Goal: Task Accomplishment & Management: Use online tool/utility

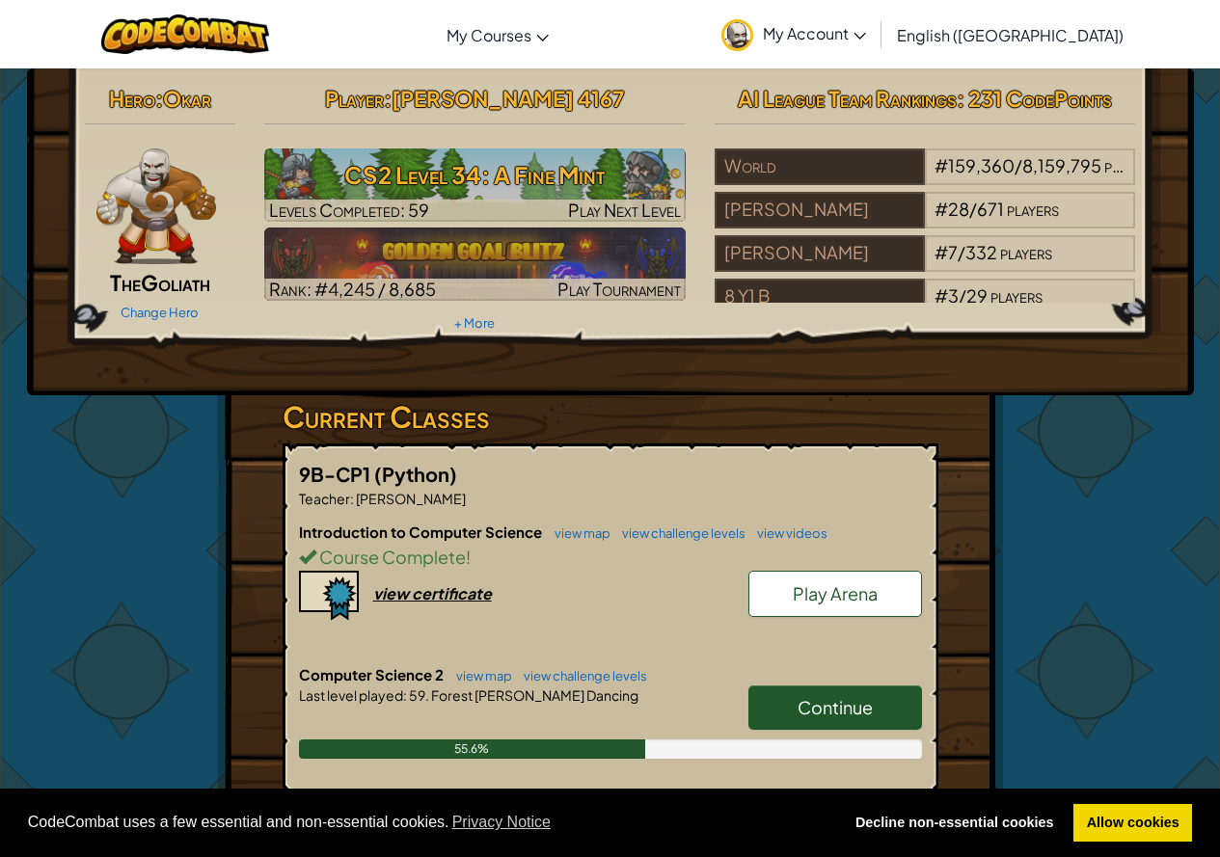
click at [792, 703] on link "Continue" at bounding box center [835, 707] width 174 height 44
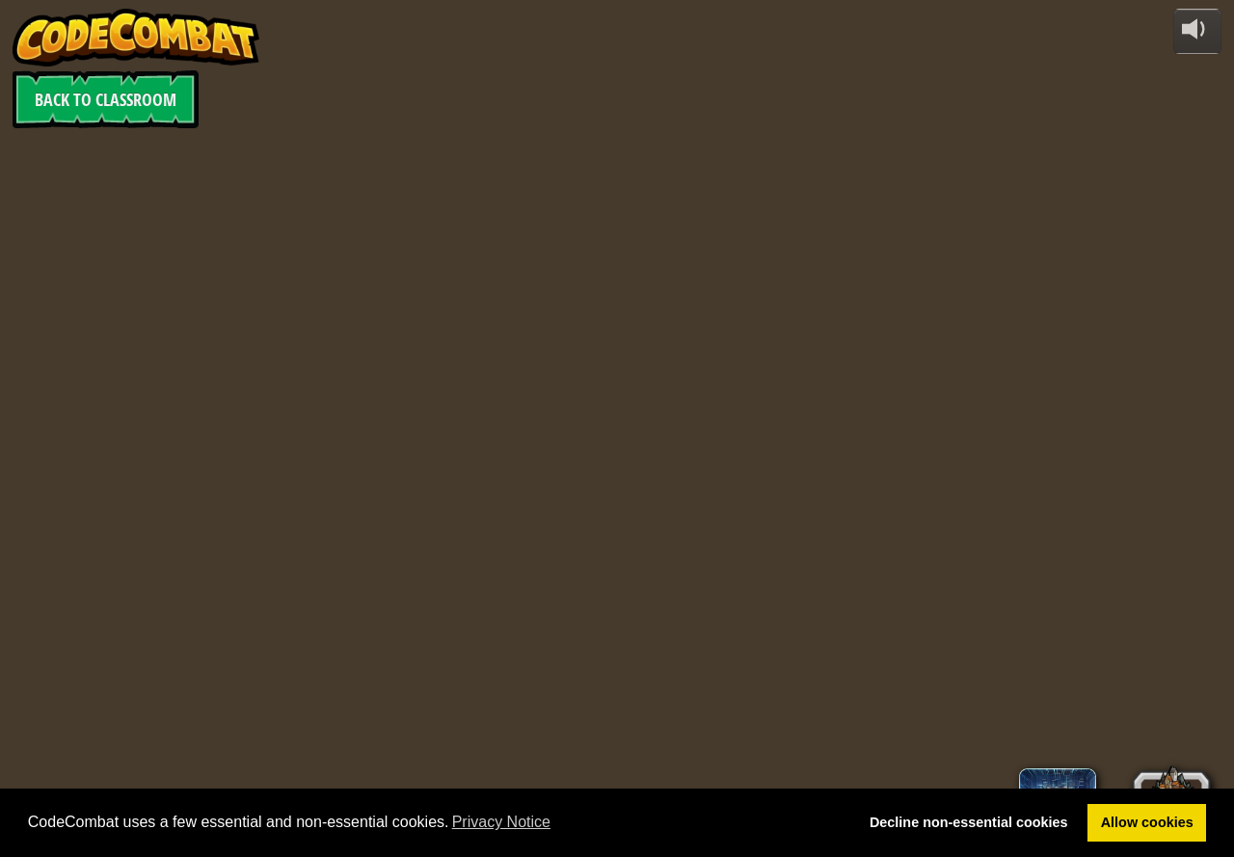
select select "en-GB"
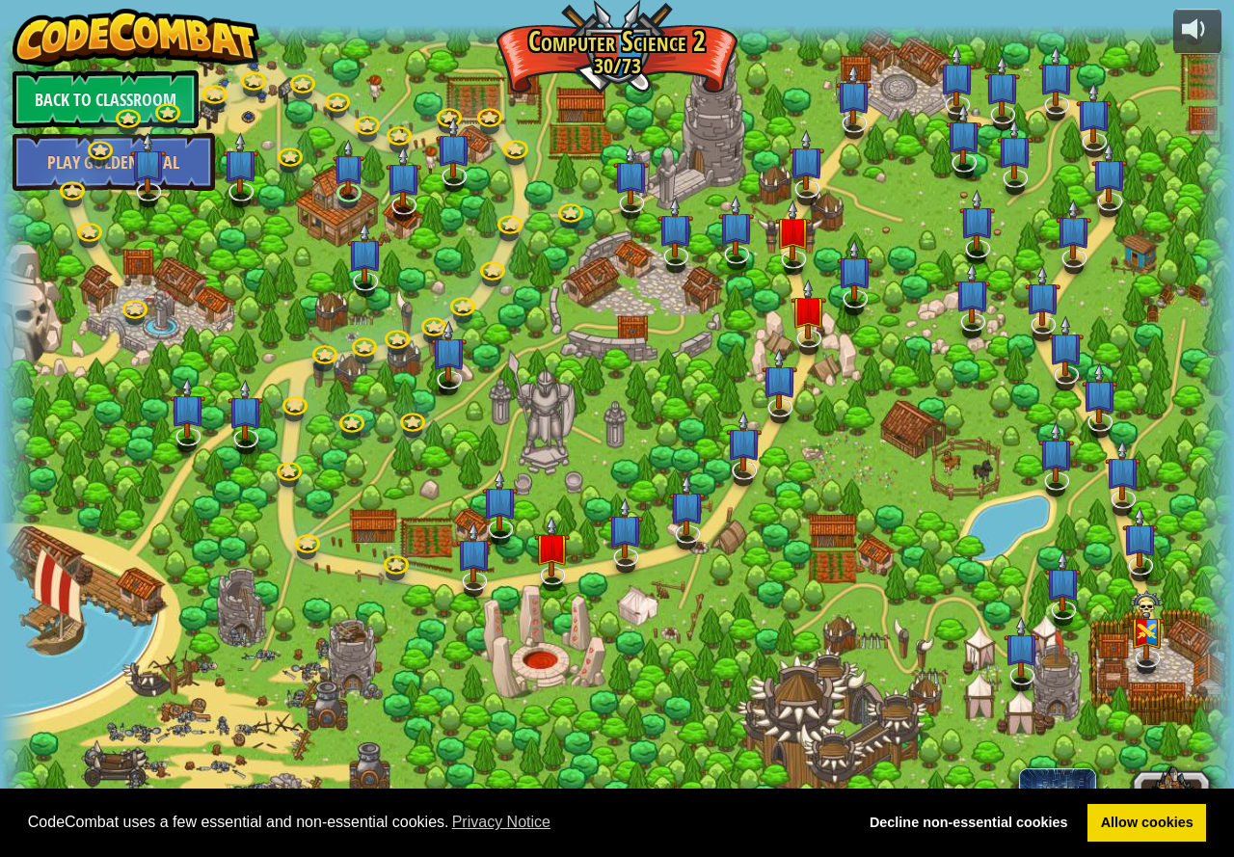
select select "en-GB"
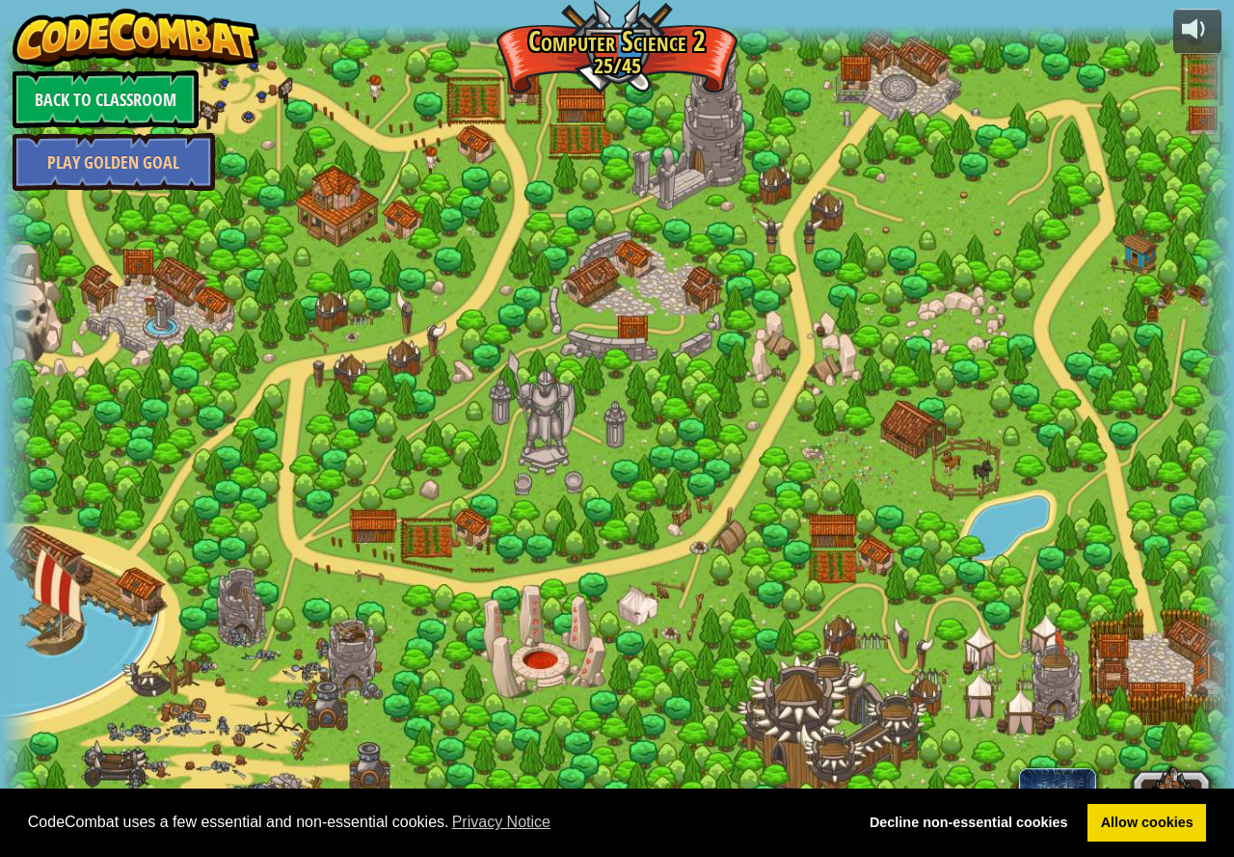
select select "en-GB"
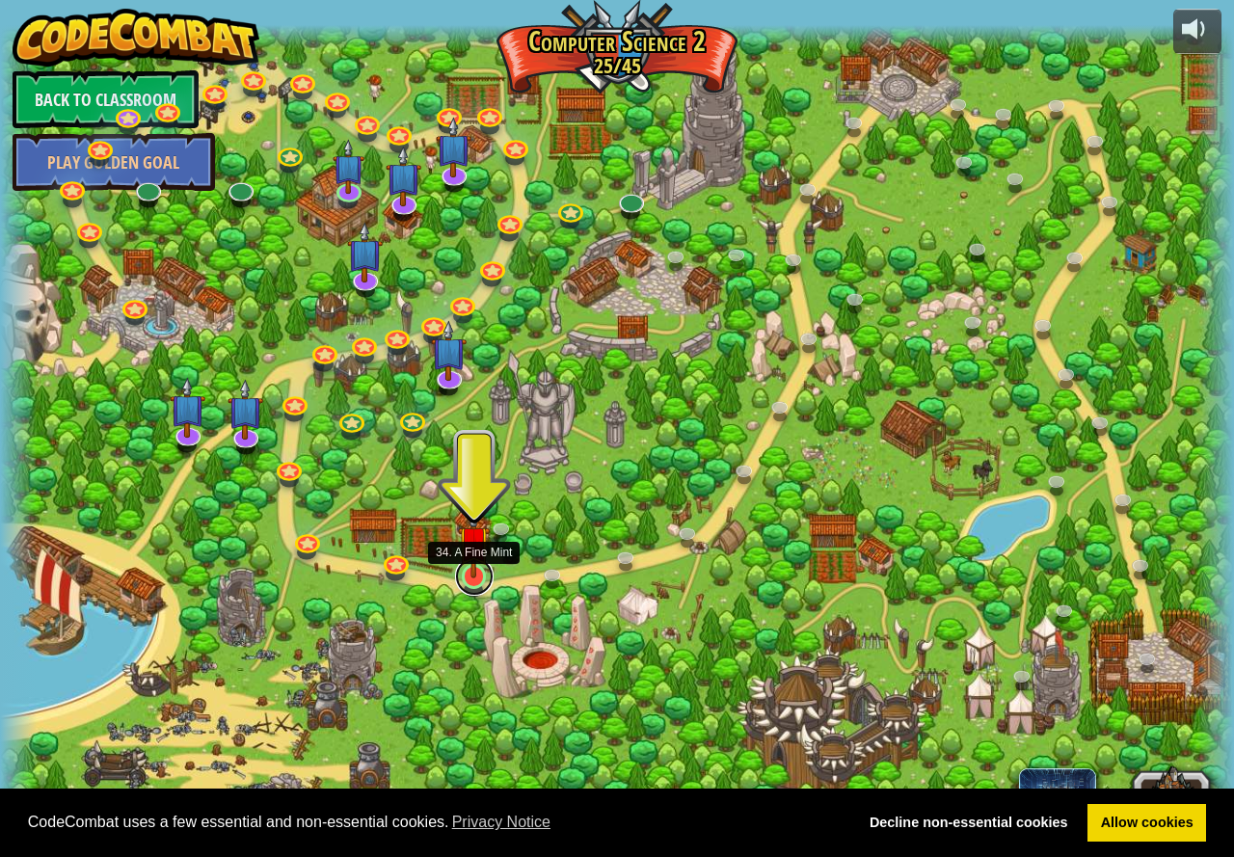
click at [481, 580] on link at bounding box center [474, 576] width 39 height 39
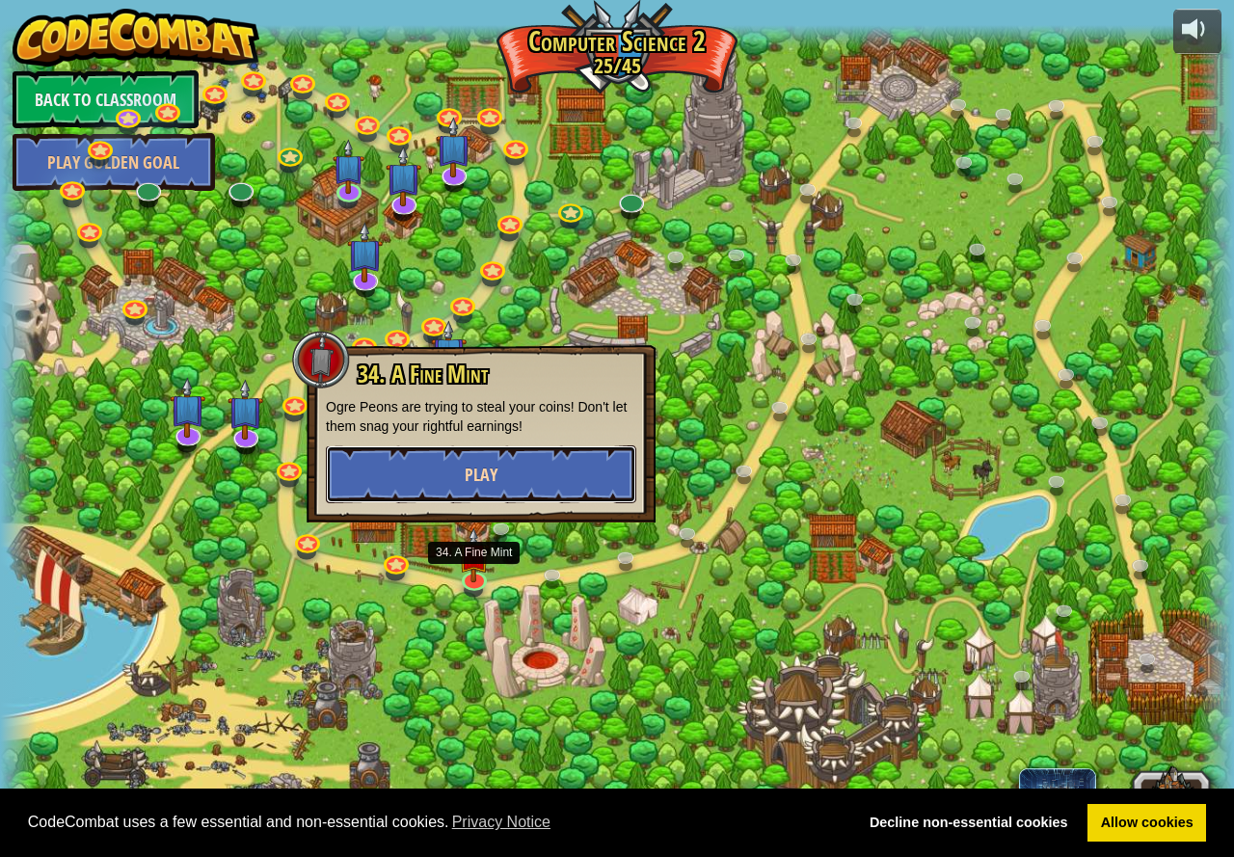
click at [508, 476] on button "Play" at bounding box center [481, 474] width 310 height 58
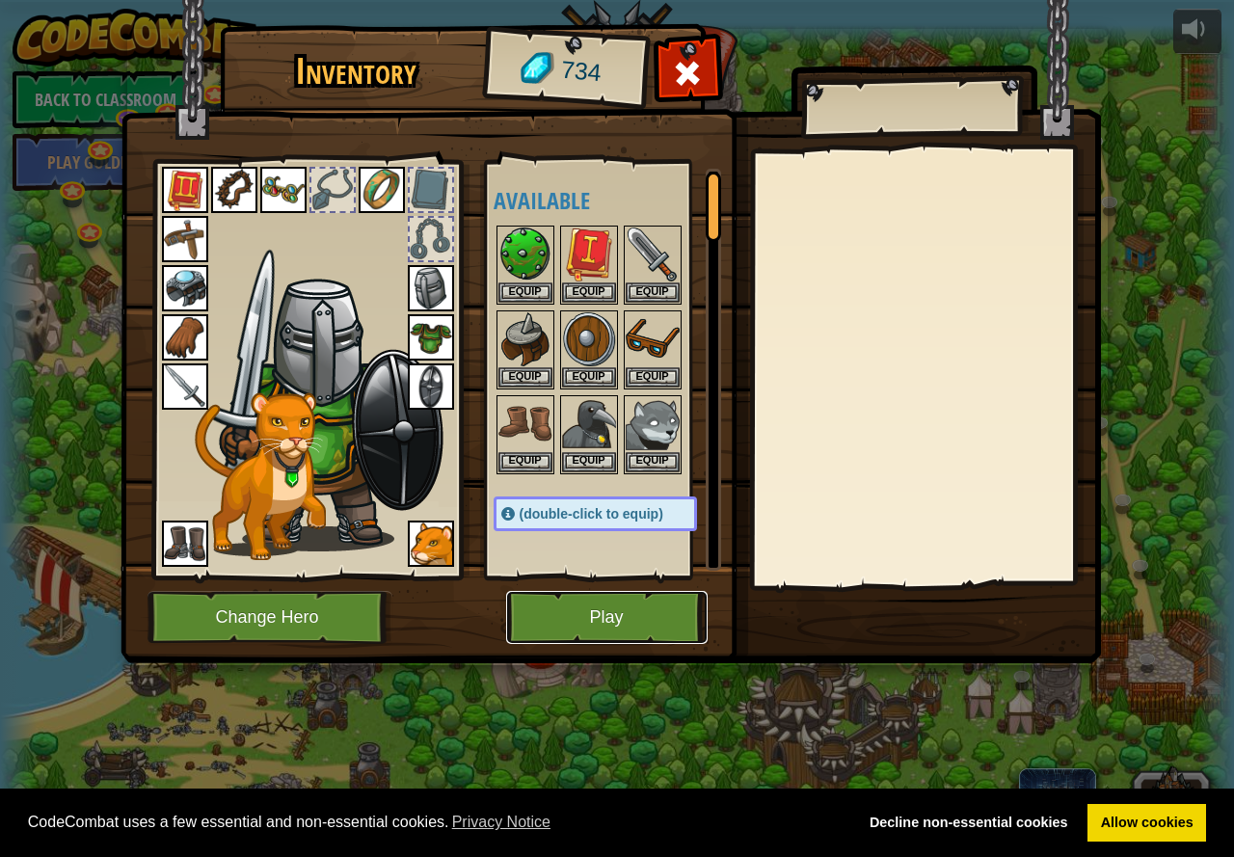
click at [602, 604] on button "Play" at bounding box center [606, 617] width 201 height 53
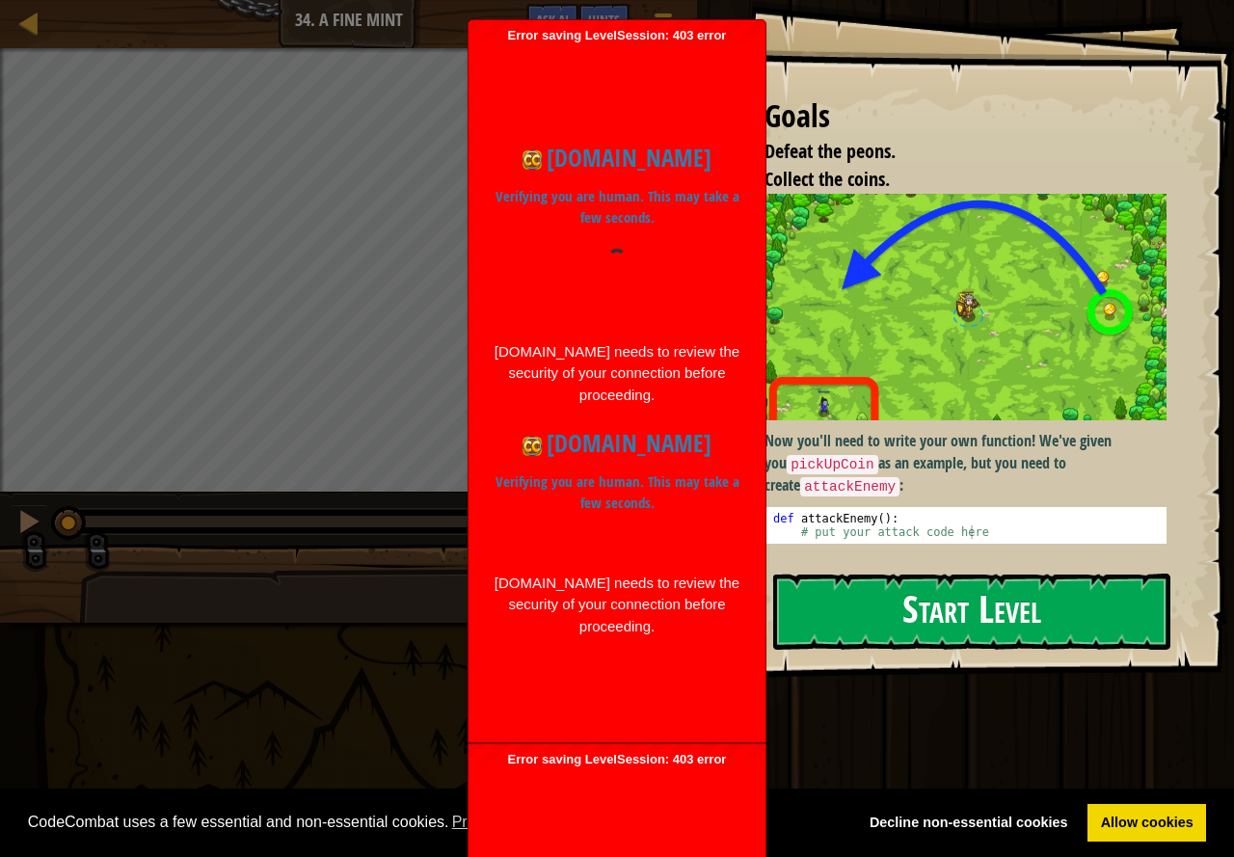
click at [1004, 559] on div "Goals Defeat the peons. Collect the coins. Now you'll need to write your own fu…" at bounding box center [975, 340] width 518 height 680
click at [1002, 589] on button "Start Level" at bounding box center [971, 612] width 397 height 76
